Goal: Task Accomplishment & Management: Use online tool/utility

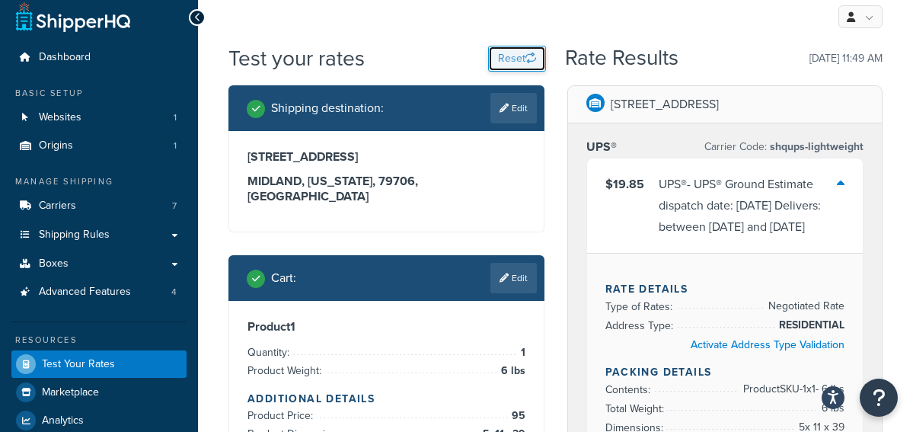
click at [509, 52] on button "Reset" at bounding box center [517, 59] width 58 height 26
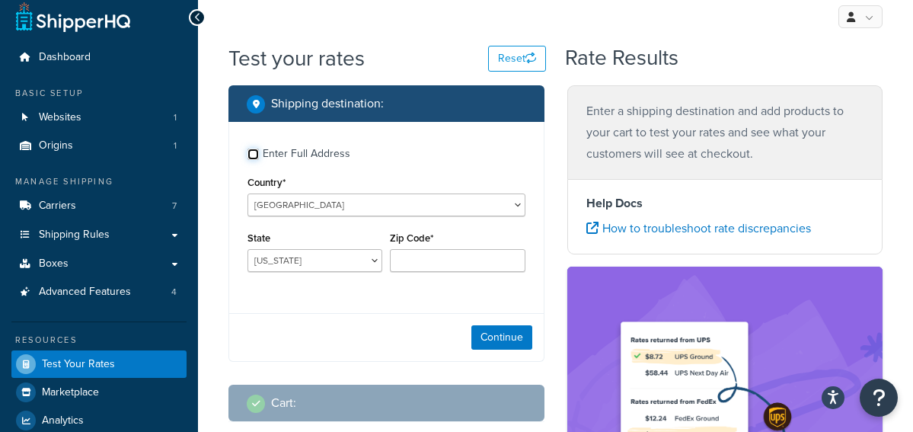
click at [255, 152] on input "Enter Full Address" at bounding box center [253, 154] width 11 height 11
checkbox input "true"
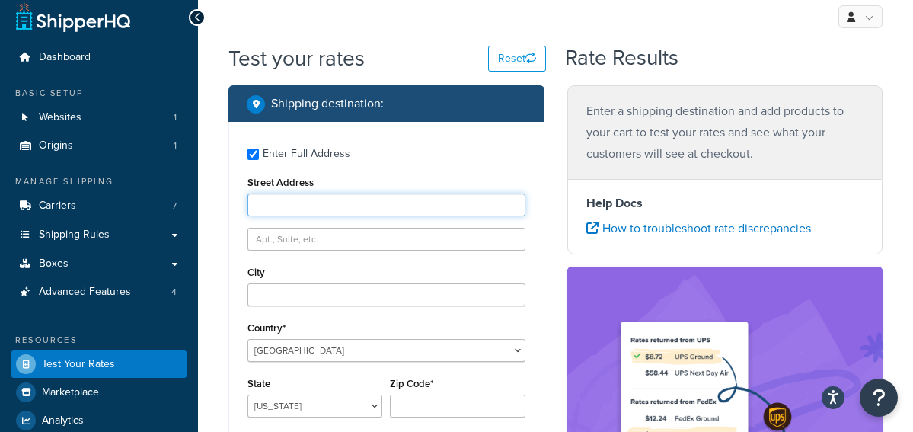
click at [299, 209] on input "Street Address" at bounding box center [387, 204] width 278 height 23
paste input "19740 [PERSON_NAME][GEOGRAPHIC_DATA]"
type input "19740 [PERSON_NAME][GEOGRAPHIC_DATA]"
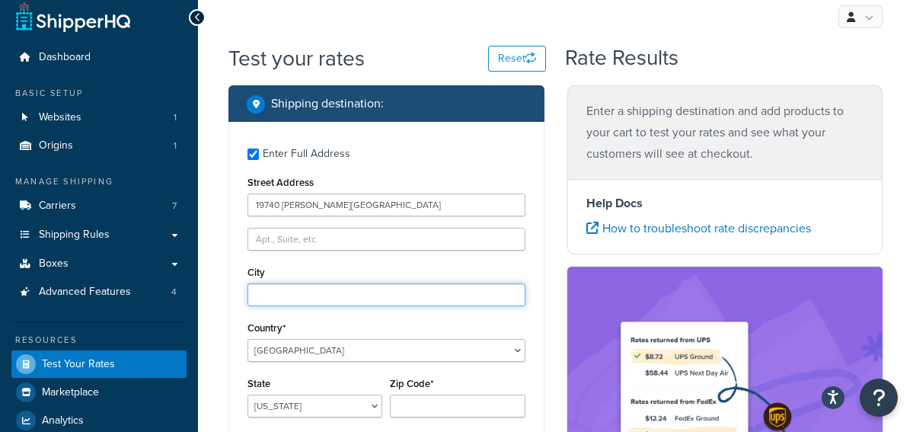
click at [316, 292] on input "City" at bounding box center [387, 294] width 278 height 23
paste input "[GEOGRAPHIC_DATA]"
type input "[GEOGRAPHIC_DATA]"
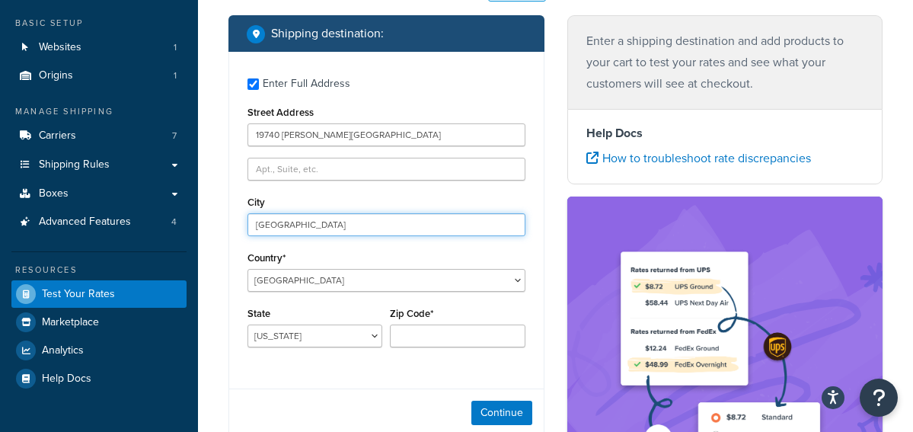
scroll to position [193, 0]
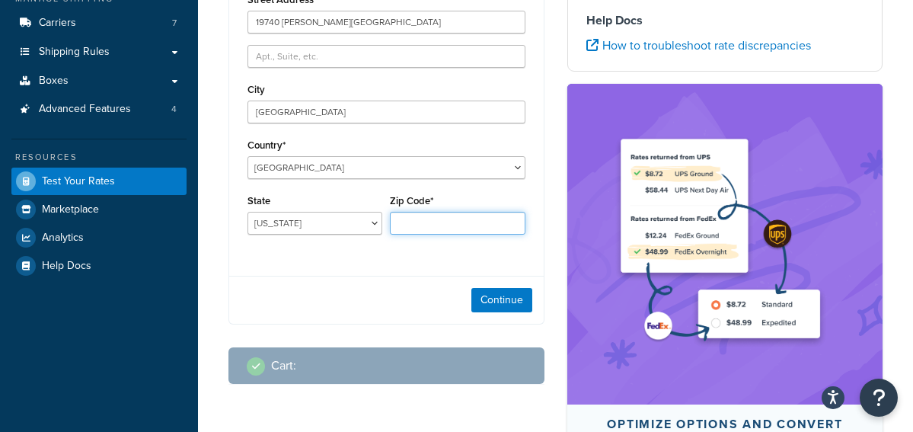
click at [407, 227] on input "Zip Code*" at bounding box center [457, 223] width 135 height 23
paste input "35768"
type input "35768"
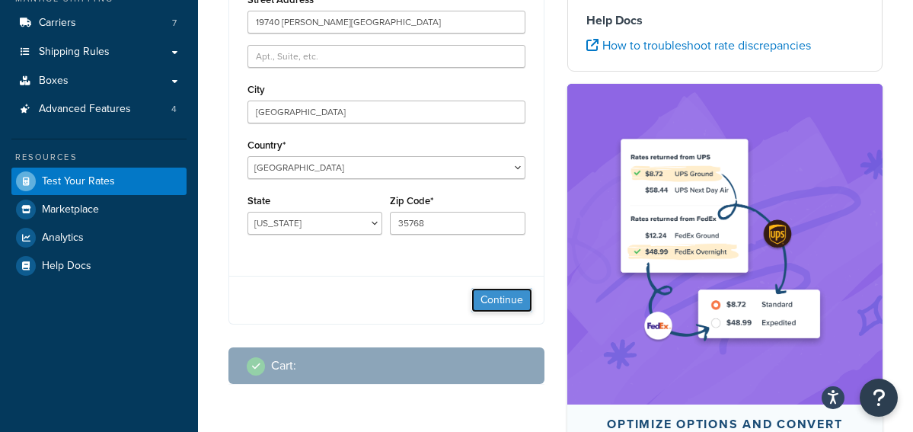
click at [475, 302] on button "Continue" at bounding box center [501, 300] width 61 height 24
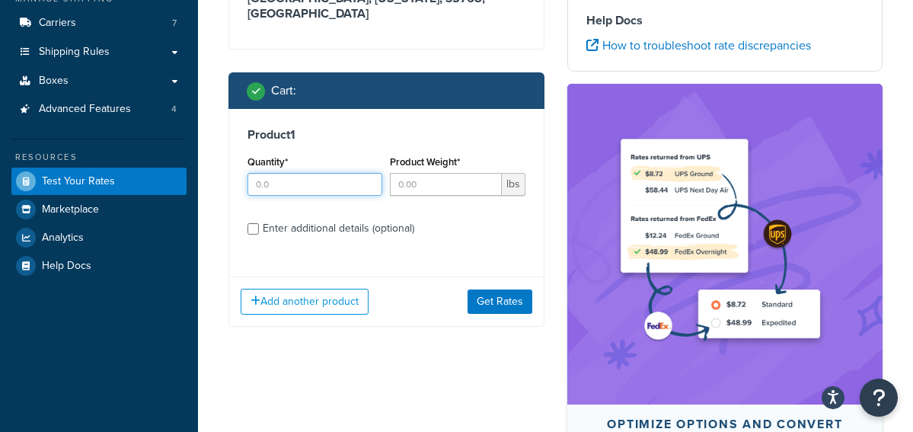
click at [305, 173] on input "Quantity*" at bounding box center [315, 184] width 135 height 23
type input "1"
click at [439, 174] on input "Product Weight*" at bounding box center [445, 184] width 111 height 23
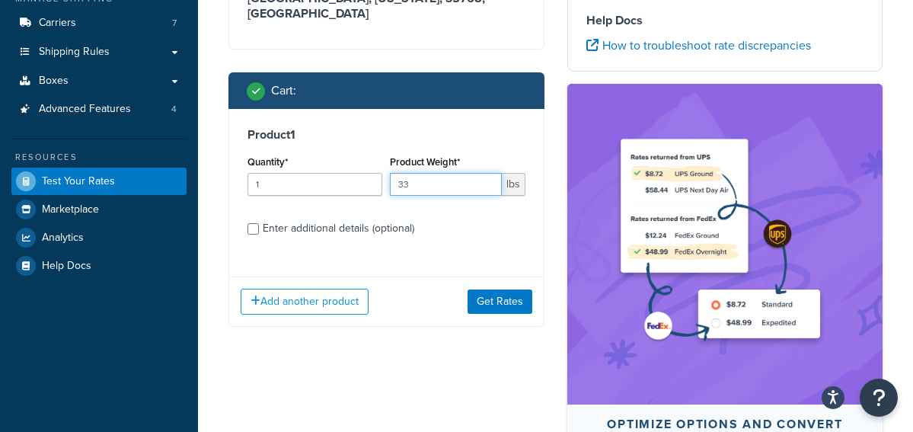
type input "33"
click at [257, 223] on input "Enter additional details (optional)" at bounding box center [253, 228] width 11 height 11
checkbox input "true"
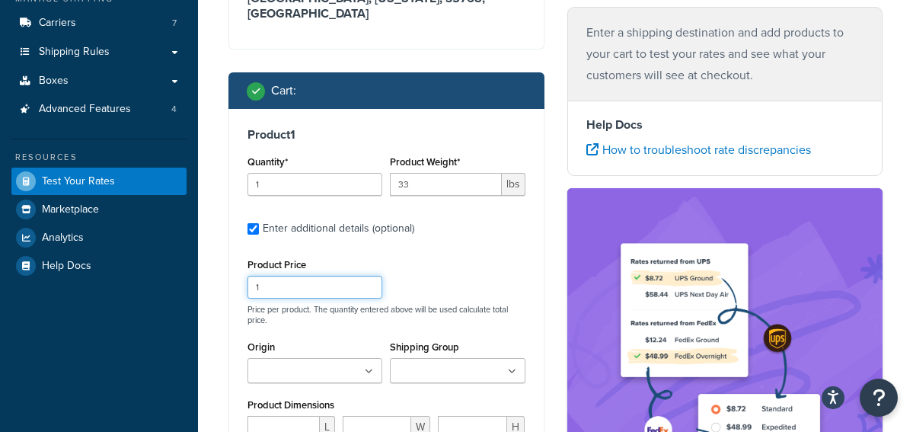
click at [289, 277] on input "1" at bounding box center [315, 287] width 135 height 23
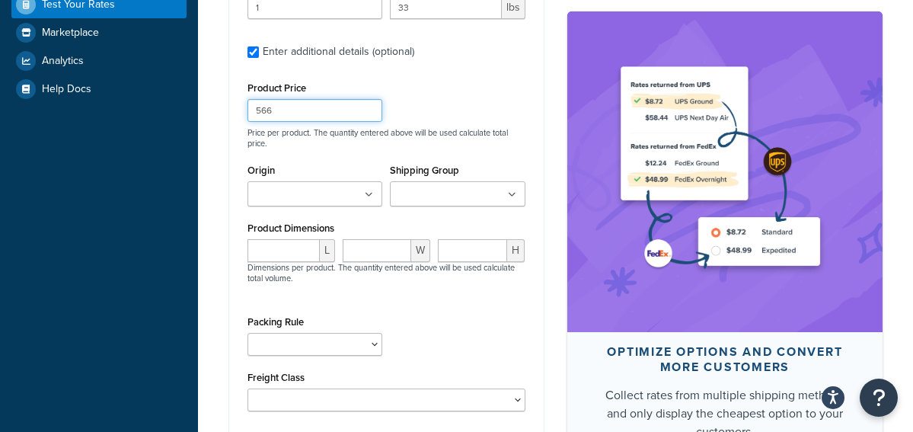
scroll to position [375, 0]
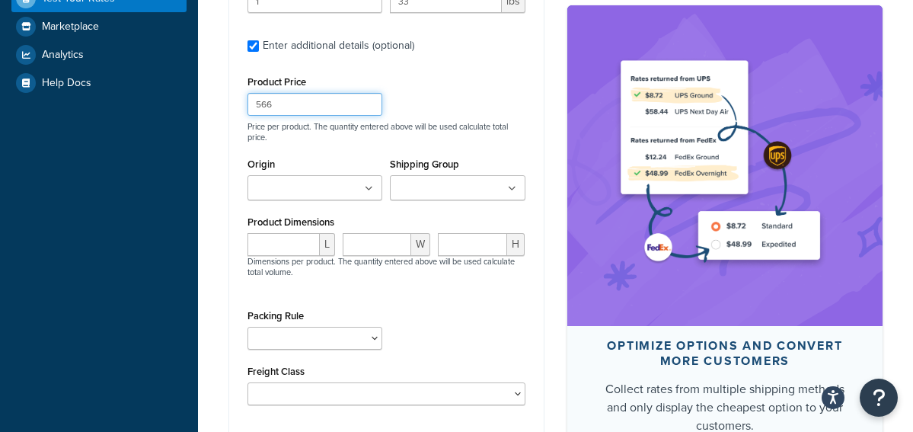
type input "566"
click at [299, 180] on input "Origin" at bounding box center [319, 188] width 135 height 17
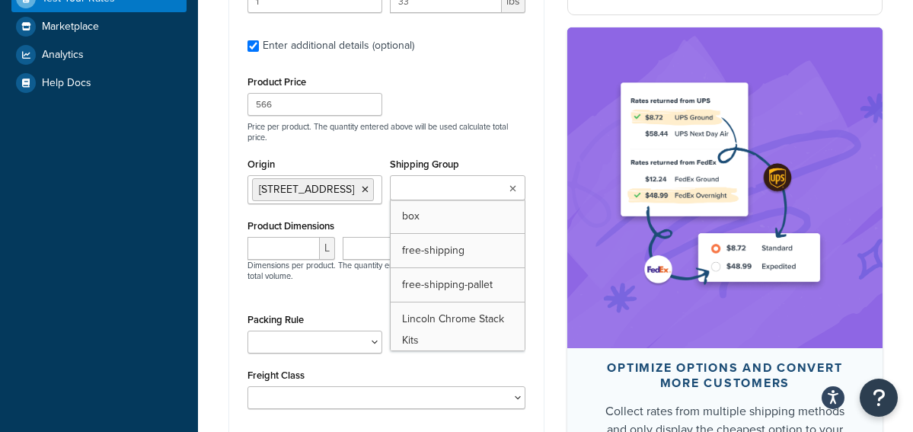
click at [434, 180] on input "Shipping Group" at bounding box center [462, 188] width 135 height 17
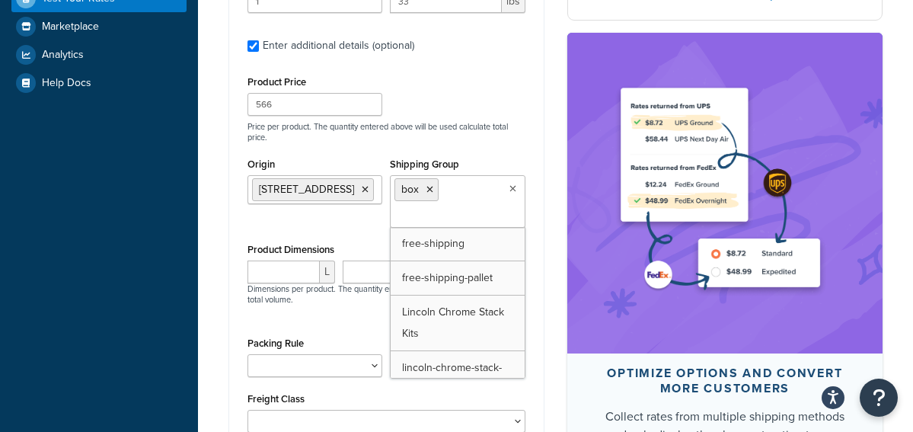
click at [205, 237] on div "Test your rates Reset Rate Results Shipping destination : Edit [STREET_ADDRESS]…" at bounding box center [555, 131] width 715 height 907
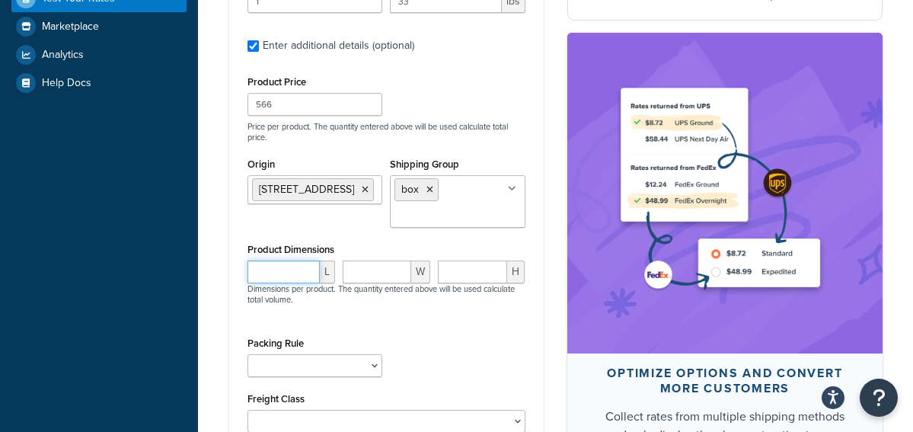
click at [276, 270] on input "number" at bounding box center [284, 271] width 72 height 23
type input "14"
click at [362, 270] on input "number" at bounding box center [377, 271] width 69 height 23
type input "11"
click at [482, 264] on input "number" at bounding box center [473, 271] width 70 height 23
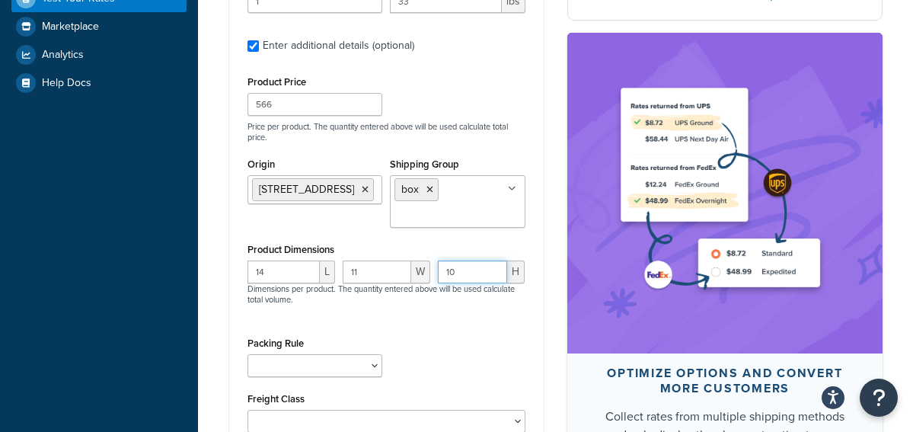
scroll to position [557, 0]
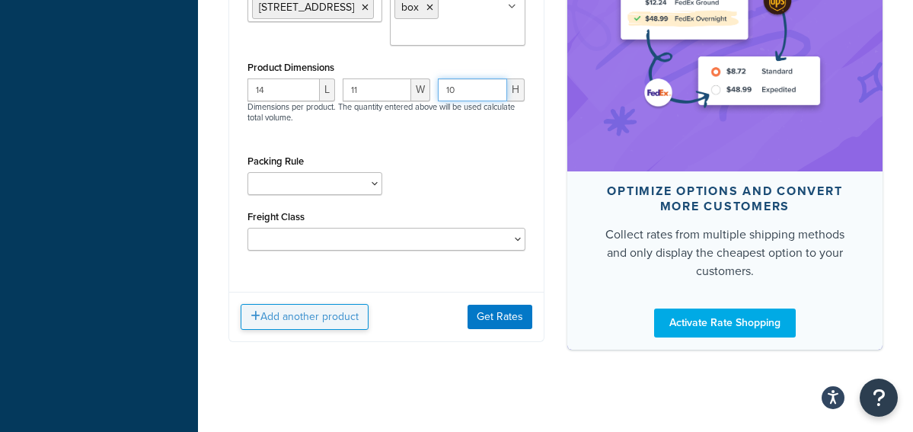
type input "10"
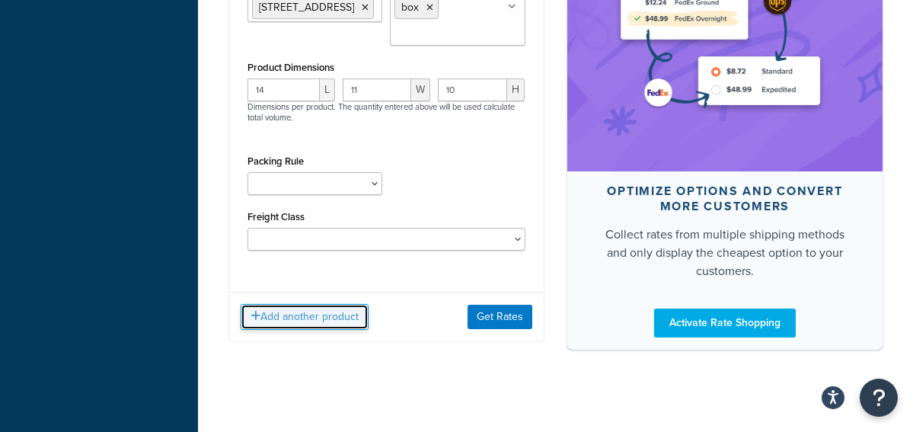
click at [320, 317] on button "Add another product" at bounding box center [305, 317] width 128 height 26
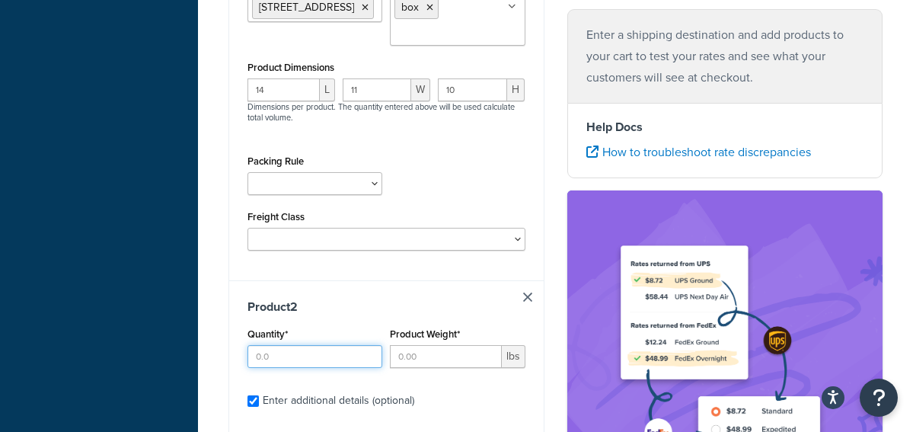
click at [306, 345] on input "Quantity*" at bounding box center [315, 356] width 135 height 23
type input "1"
click at [419, 351] on input "Product Weight*" at bounding box center [445, 356] width 111 height 23
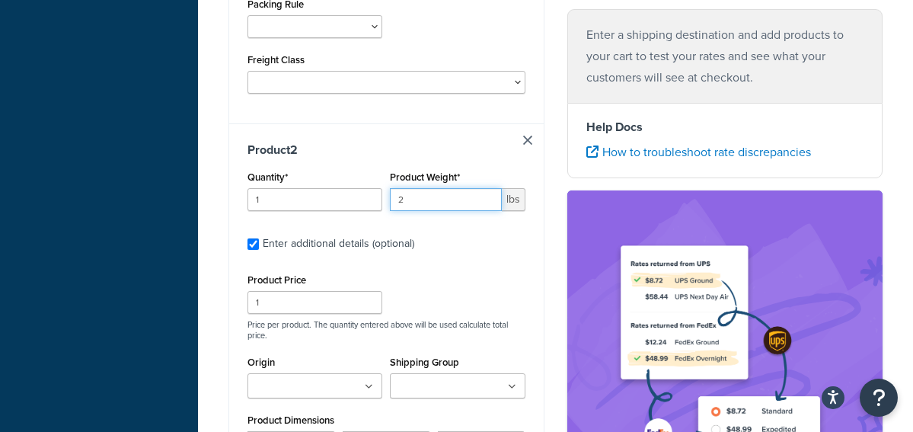
scroll to position [832, 0]
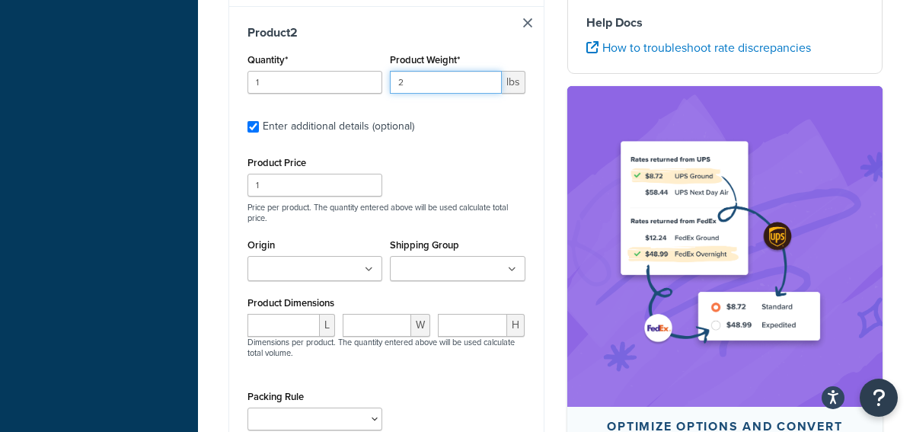
type input "2"
click at [331, 267] on input "Origin" at bounding box center [319, 269] width 135 height 17
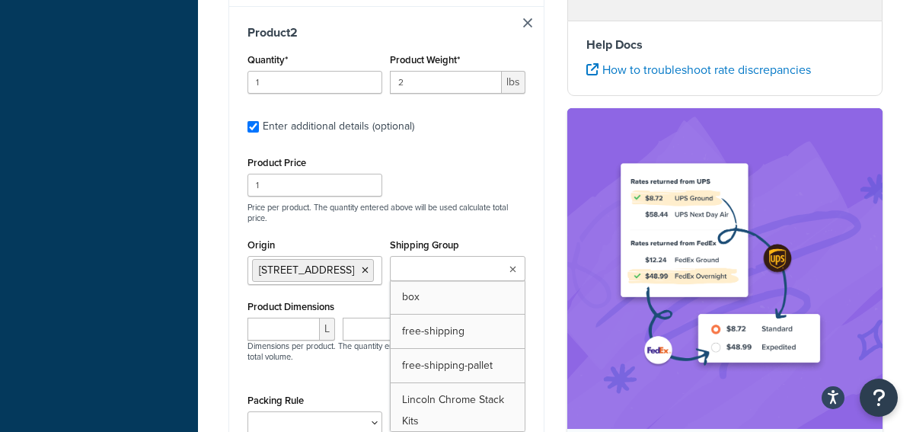
click at [417, 261] on input "Shipping Group" at bounding box center [462, 269] width 135 height 17
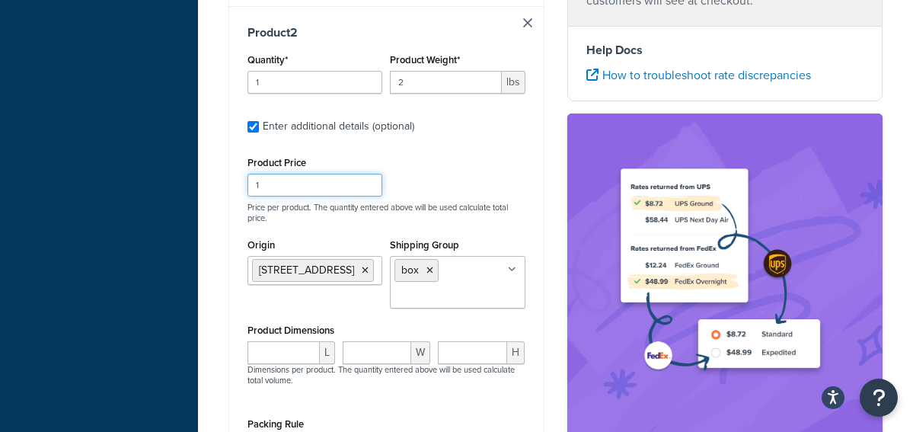
drag, startPoint x: 268, startPoint y: 176, endPoint x: 224, endPoint y: 176, distance: 44.2
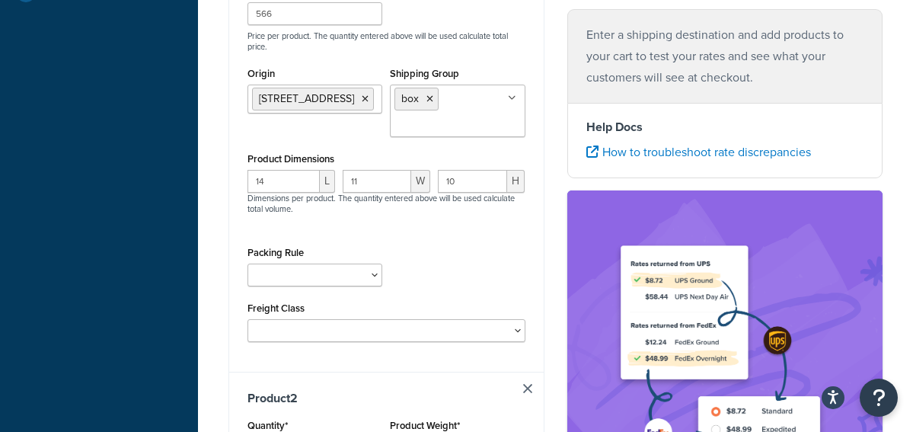
scroll to position [583, 0]
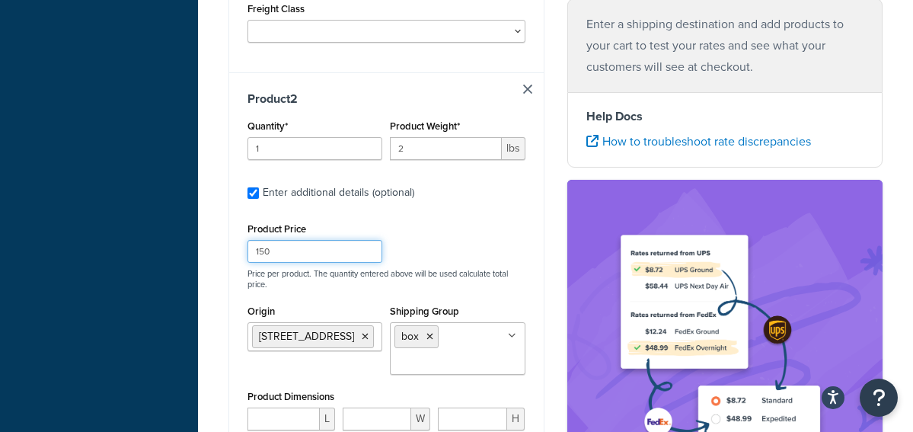
type input "150"
click at [150, 267] on div "Dashboard Basic Setup Websites 1 Origins 1 Manage Shipping Carriers 7 Shipping …" at bounding box center [99, 2] width 198 height 1535
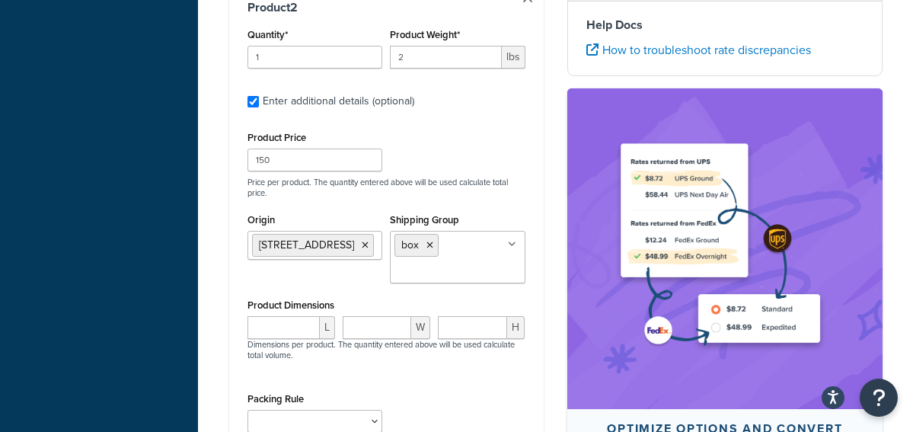
scroll to position [948, 0]
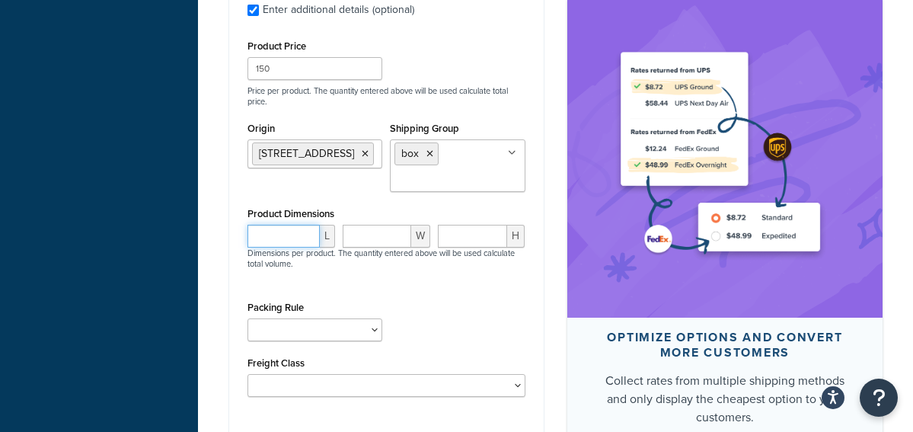
click at [257, 234] on input "number" at bounding box center [284, 236] width 72 height 23
type input "6"
click at [371, 235] on input "number" at bounding box center [377, 236] width 69 height 23
type input "6"
click at [487, 233] on input "1" at bounding box center [473, 236] width 70 height 23
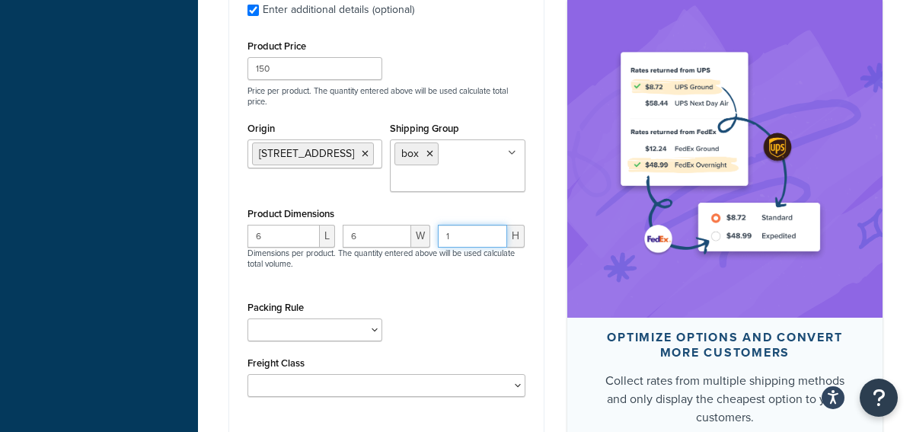
drag, startPoint x: 470, startPoint y: 241, endPoint x: 380, endPoint y: 237, distance: 90.0
click at [380, 237] on div "6 L 6 W 1 H Dimensions per product. The quantity entered above will be used cal…" at bounding box center [387, 255] width 286 height 61
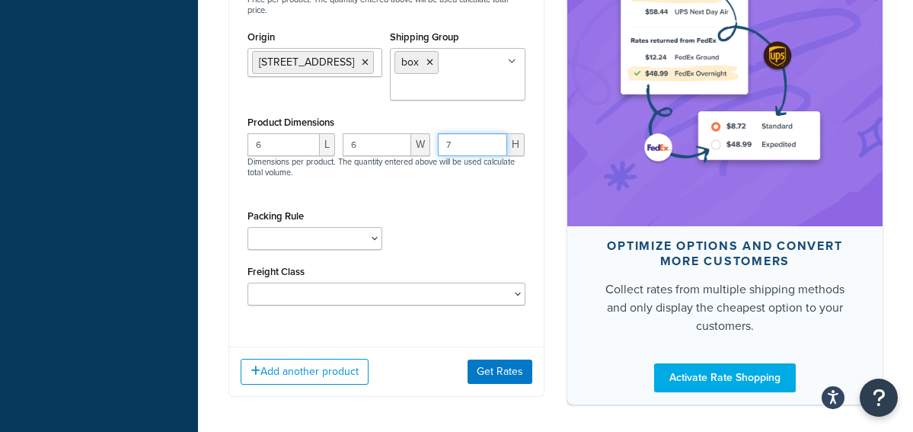
scroll to position [1101, 0]
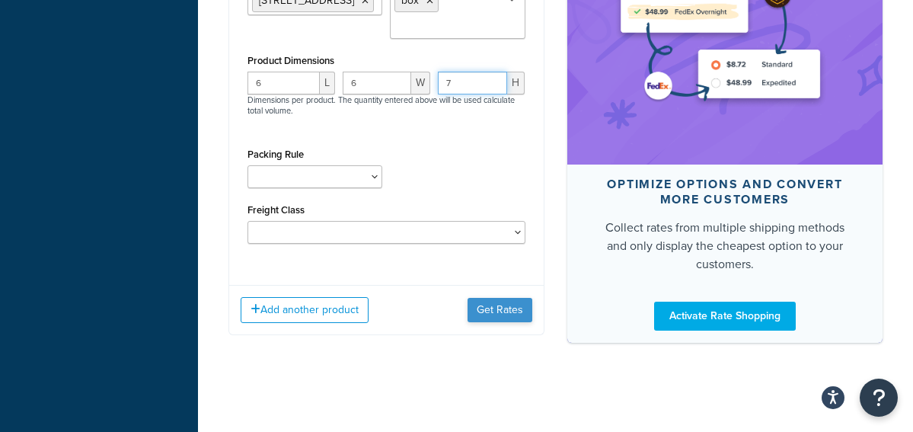
type input "7"
click at [502, 311] on button "Get Rates" at bounding box center [500, 310] width 65 height 24
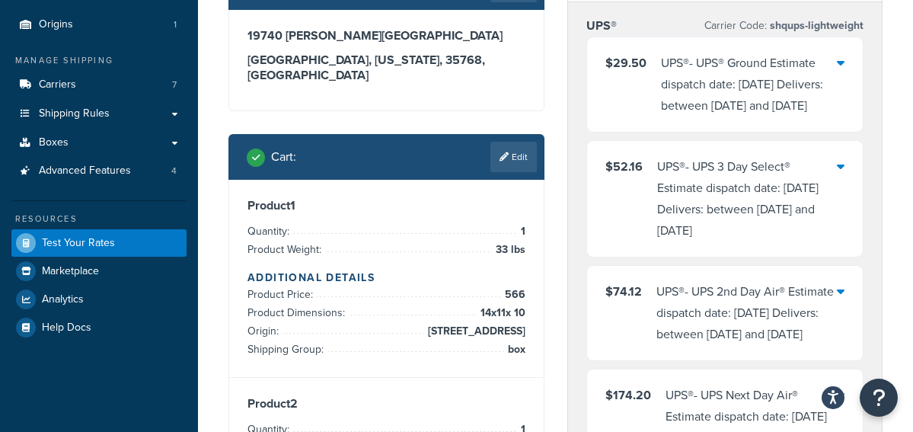
scroll to position [91, 0]
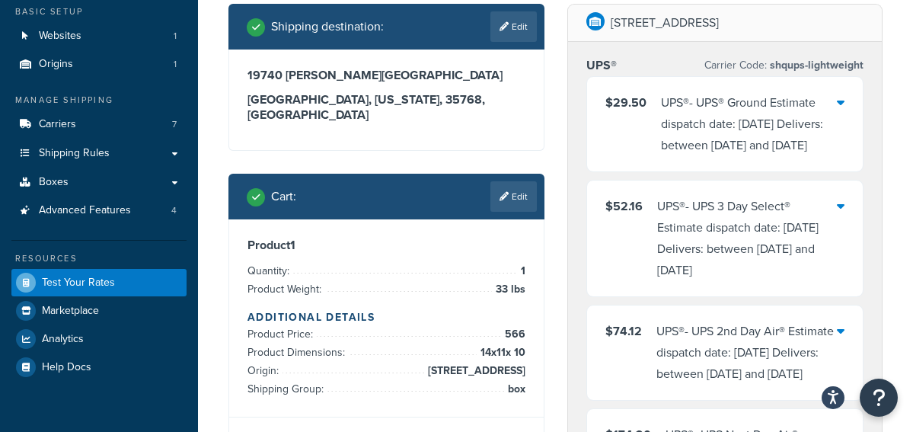
click at [841, 104] on icon at bounding box center [841, 102] width 8 height 12
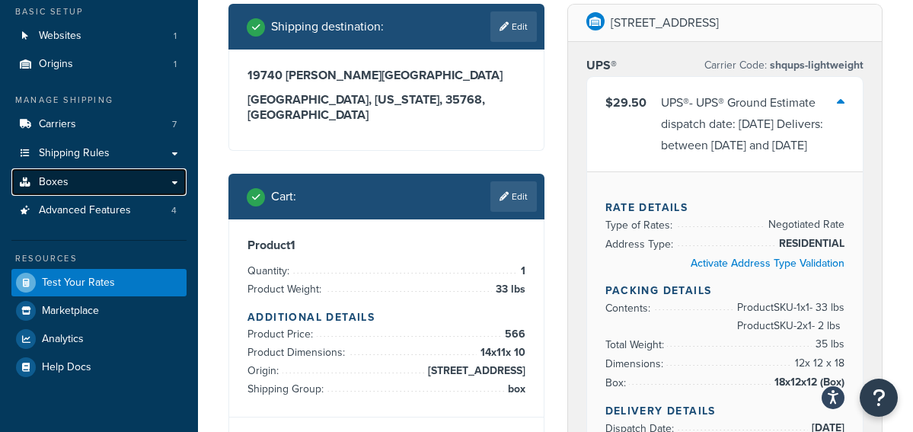
click at [76, 174] on link "Boxes" at bounding box center [98, 182] width 175 height 28
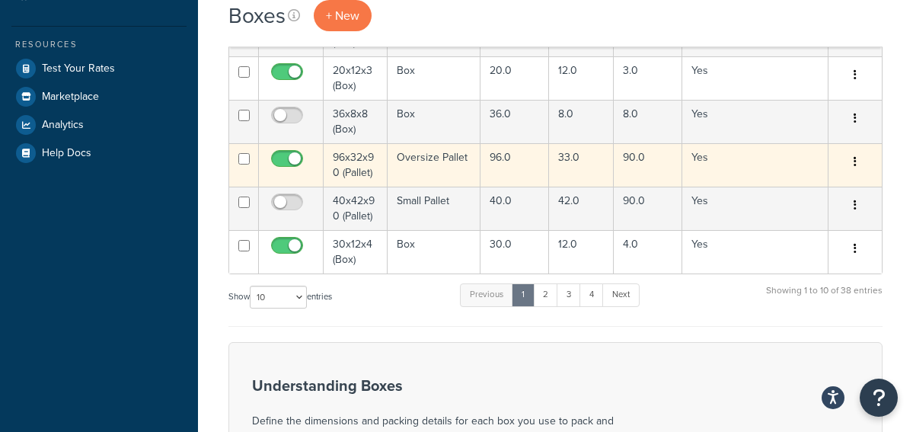
scroll to position [457, 0]
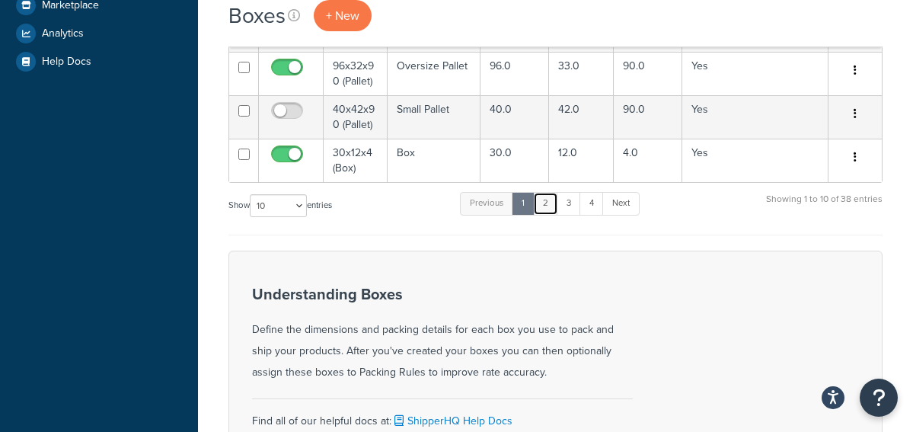
click at [545, 209] on link "2" at bounding box center [545, 203] width 25 height 23
click at [564, 205] on link "3" at bounding box center [566, 203] width 24 height 23
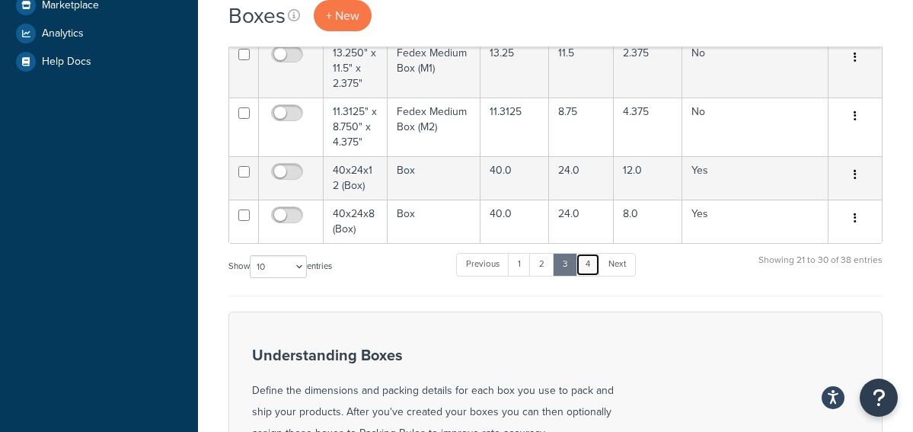
click at [584, 262] on link "4" at bounding box center [588, 264] width 24 height 23
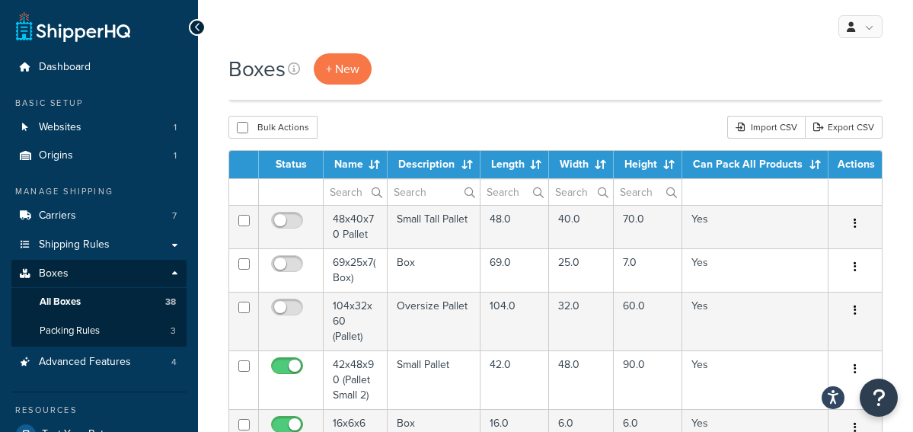
scroll to position [0, 0]
